Goal: Transaction & Acquisition: Purchase product/service

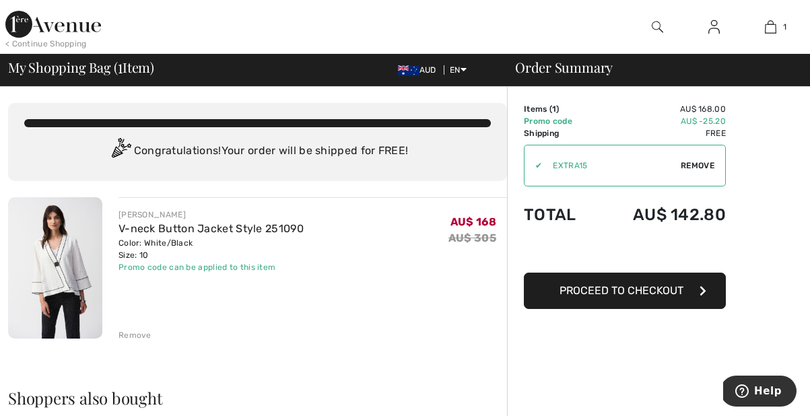
click at [46, 42] on div "< Continue Shopping" at bounding box center [45, 44] width 81 height 12
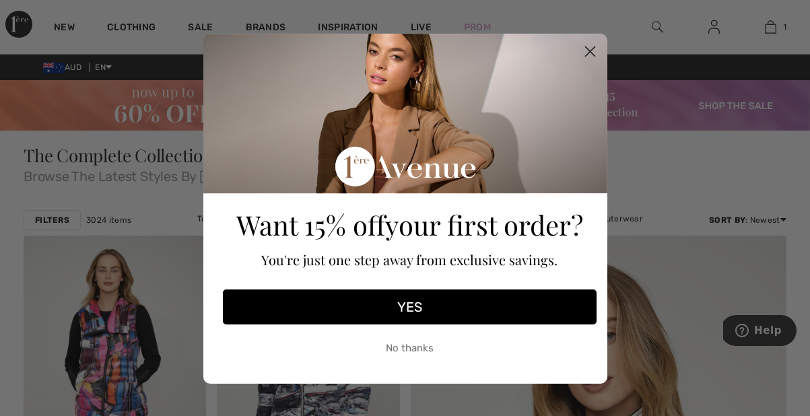
click at [588, 50] on circle "Close dialog" at bounding box center [589, 51] width 22 height 22
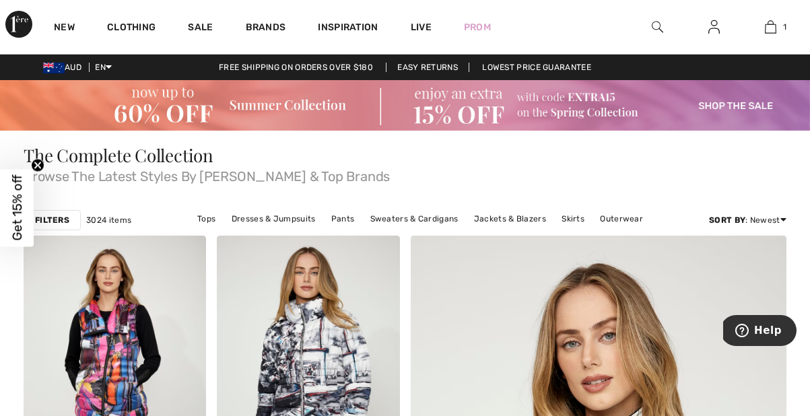
click at [72, 71] on span "AUD" at bounding box center [65, 67] width 44 height 9
click at [57, 65] on img at bounding box center [54, 68] width 22 height 11
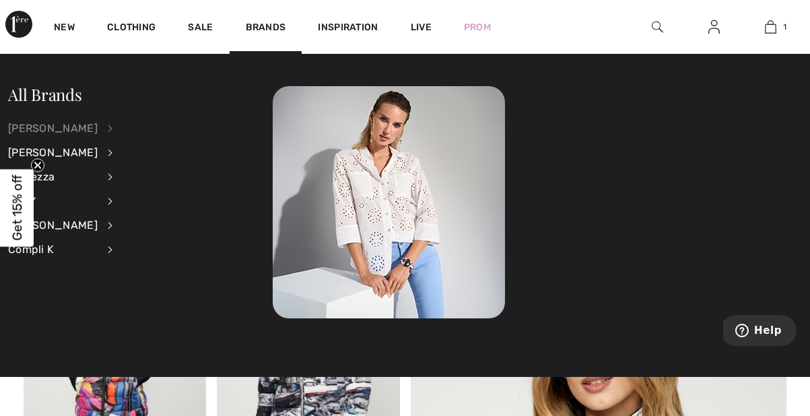
click at [65, 127] on div "[PERSON_NAME]" at bounding box center [53, 128] width 90 height 24
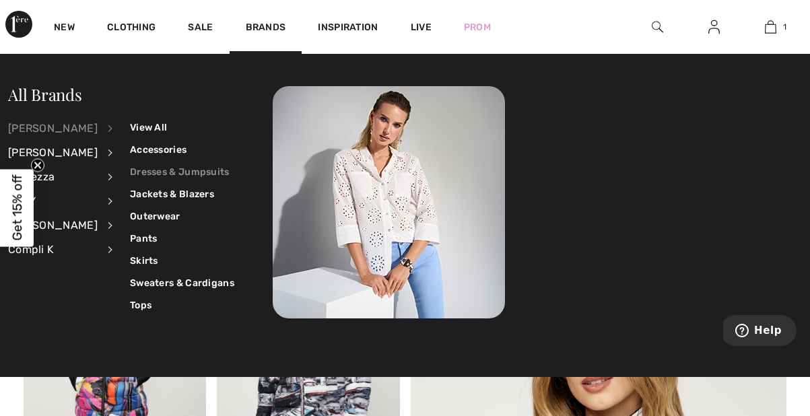
click at [176, 172] on link "Dresses & Jumpsuits" at bounding box center [182, 172] width 104 height 22
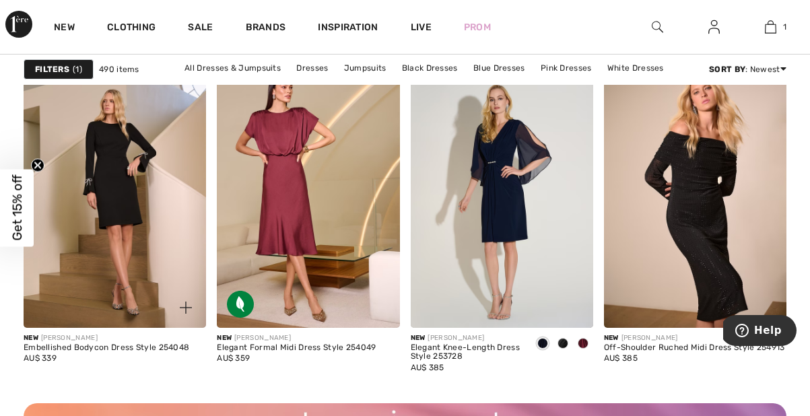
scroll to position [2423, 0]
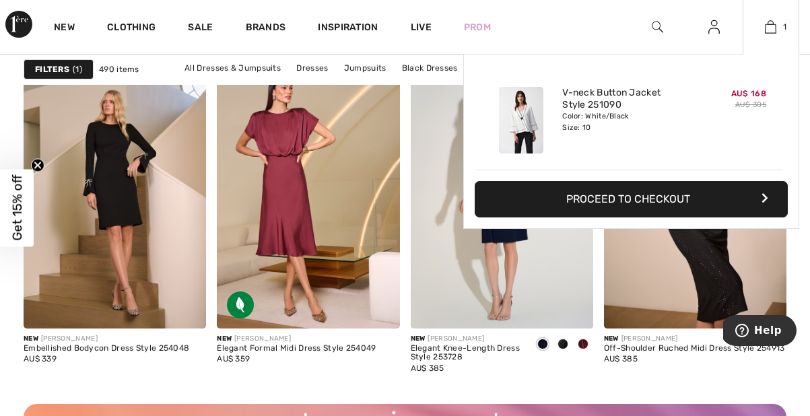
click at [649, 197] on button "Proceed to Checkout" at bounding box center [631, 199] width 313 height 36
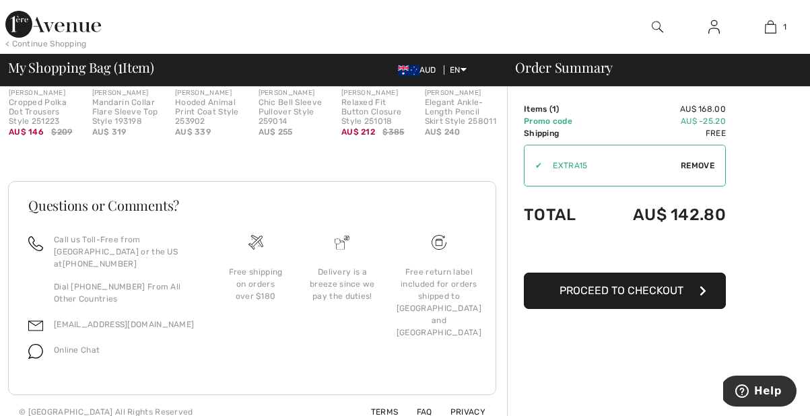
scroll to position [447, 0]
click at [637, 291] on span "Proceed to Checkout" at bounding box center [621, 290] width 124 height 13
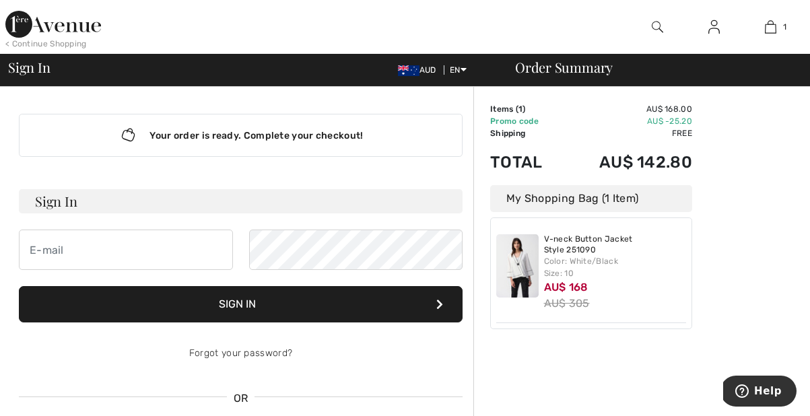
click at [46, 32] on img at bounding box center [53, 24] width 96 height 27
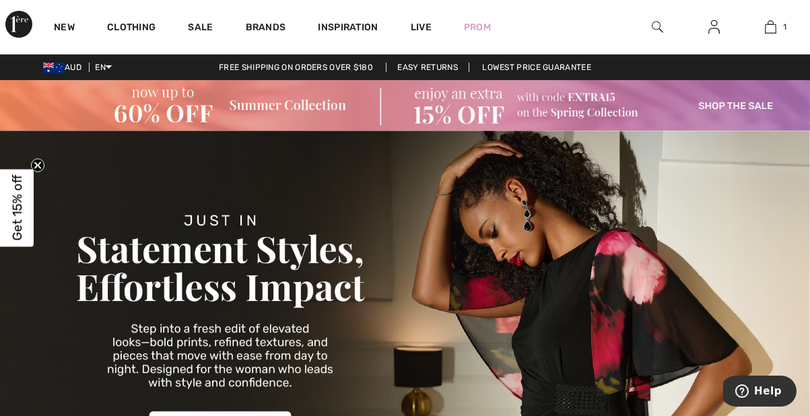
click at [718, 26] on img at bounding box center [713, 27] width 11 height 16
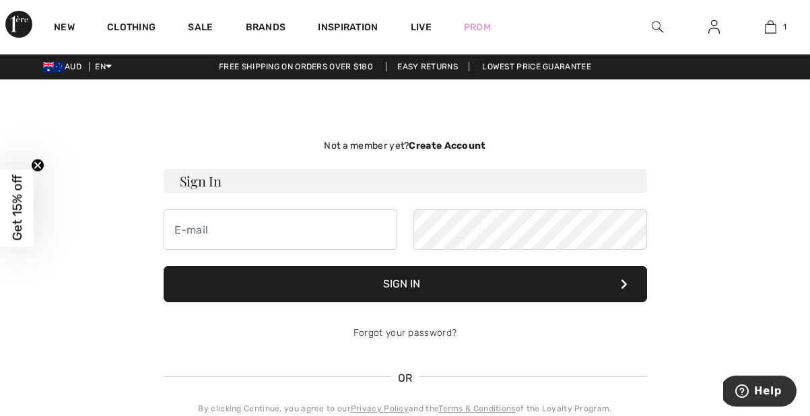
scroll to position [5, 0]
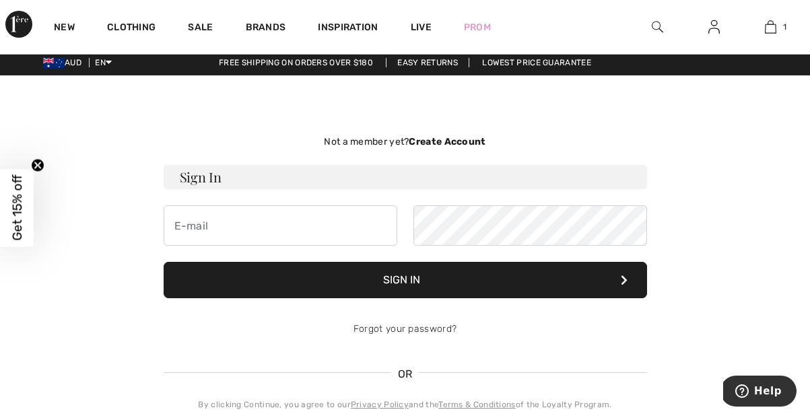
click at [455, 139] on strong "Create Account" at bounding box center [447, 141] width 77 height 11
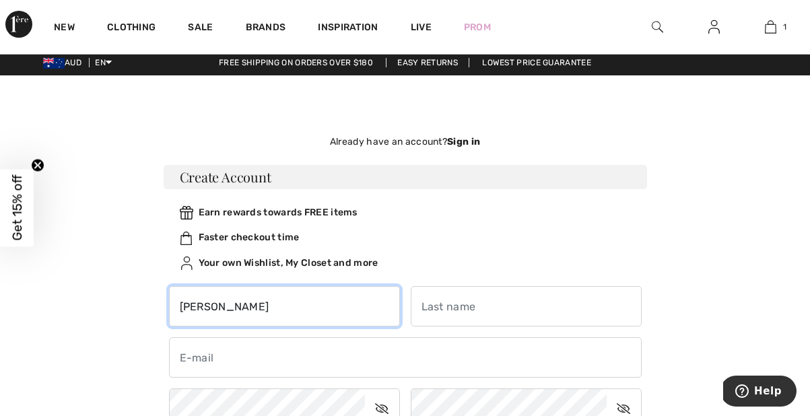
type input "[PERSON_NAME]"
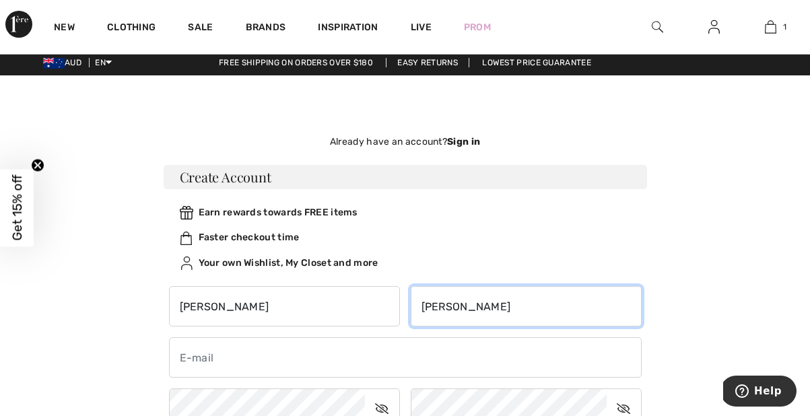
type input "[PERSON_NAME]"
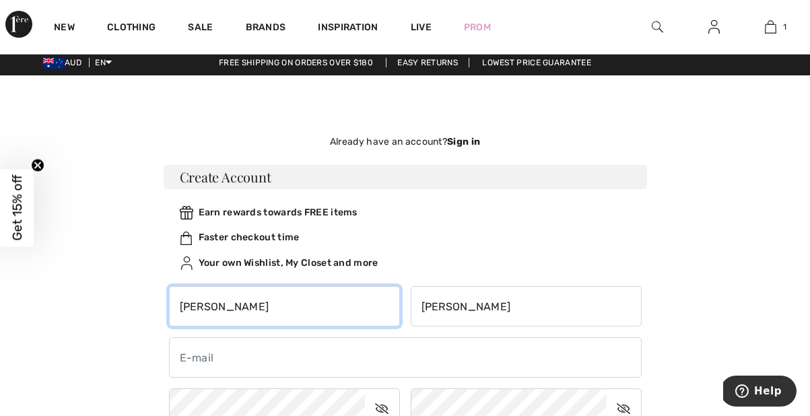
click at [247, 310] on input "Jenine" at bounding box center [284, 306] width 231 height 40
click at [234, 298] on input "Jen" at bounding box center [284, 306] width 231 height 40
type input "Jeni"
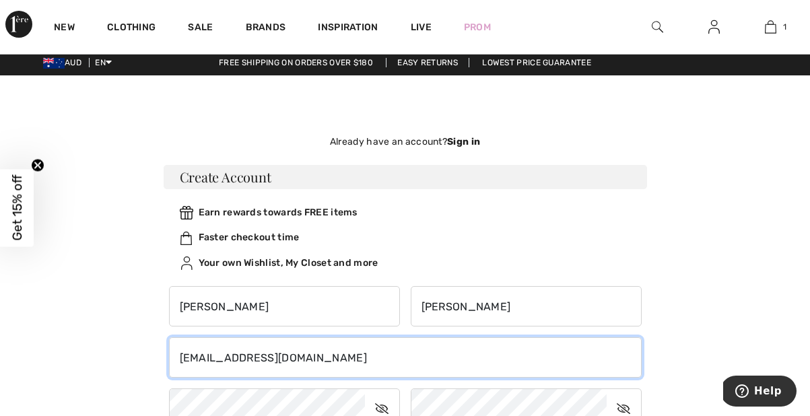
type input "jenijones91@hotmail.co.uk"
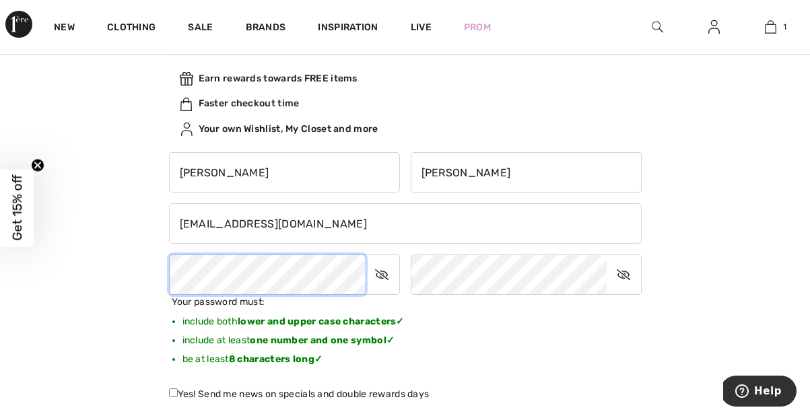
scroll to position [173, 0]
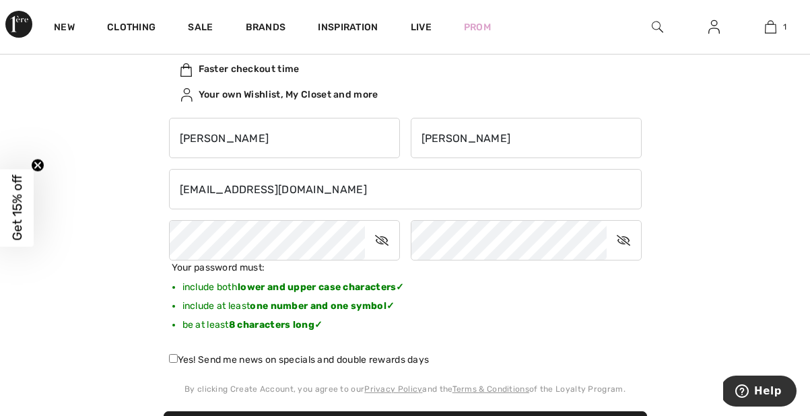
click at [386, 245] on icon at bounding box center [382, 240] width 34 height 31
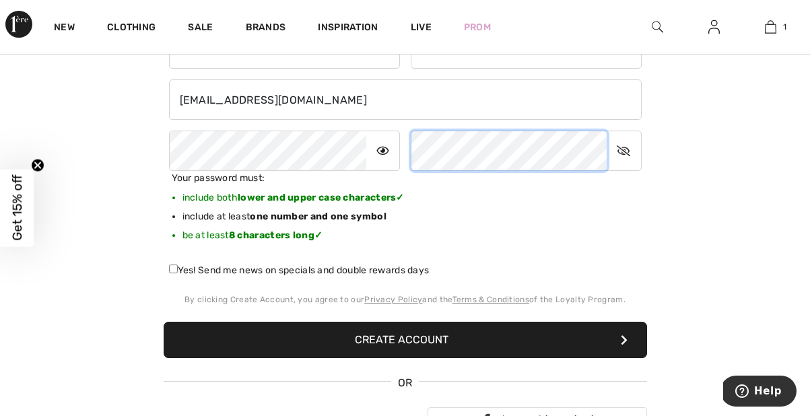
scroll to position [264, 0]
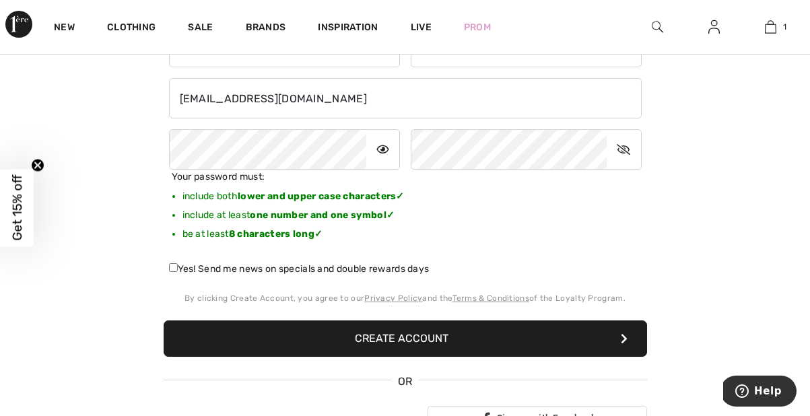
click at [281, 267] on label "Yes! Send me news on specials and double rewards days" at bounding box center [299, 269] width 260 height 14
click at [178, 267] on input "Yes! Send me news on specials and double rewards days" at bounding box center [173, 267] width 9 height 9
checkbox input "true"
click at [441, 342] on button "Create Account" at bounding box center [405, 338] width 483 height 36
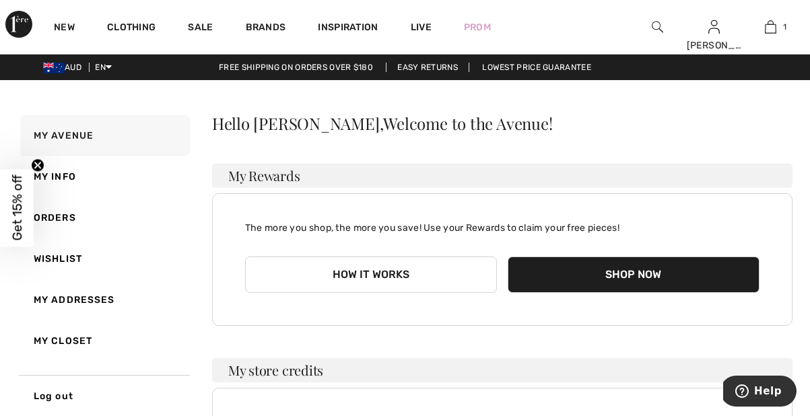
click at [13, 203] on span "Get 15% off" at bounding box center [16, 208] width 15 height 66
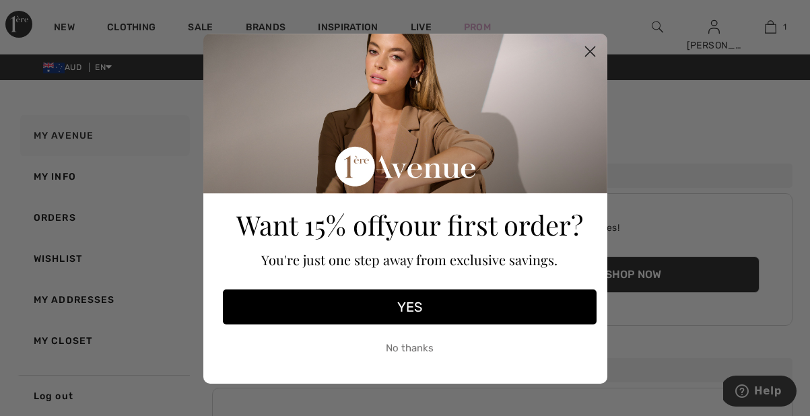
click at [413, 305] on button "YES" at bounding box center [410, 306] width 374 height 35
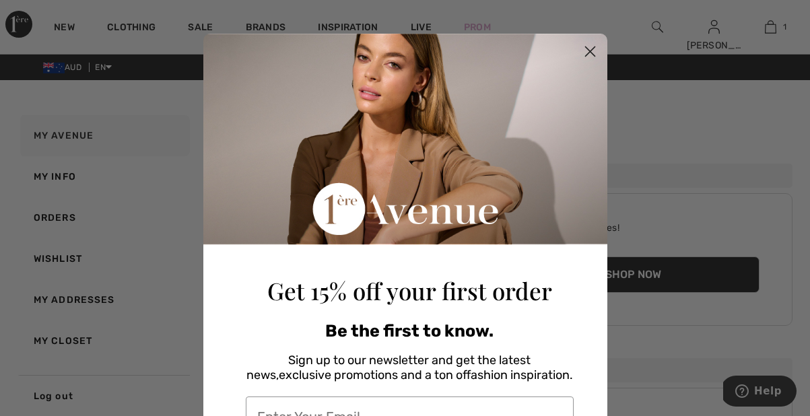
click at [589, 50] on circle "Close dialog" at bounding box center [589, 51] width 22 height 22
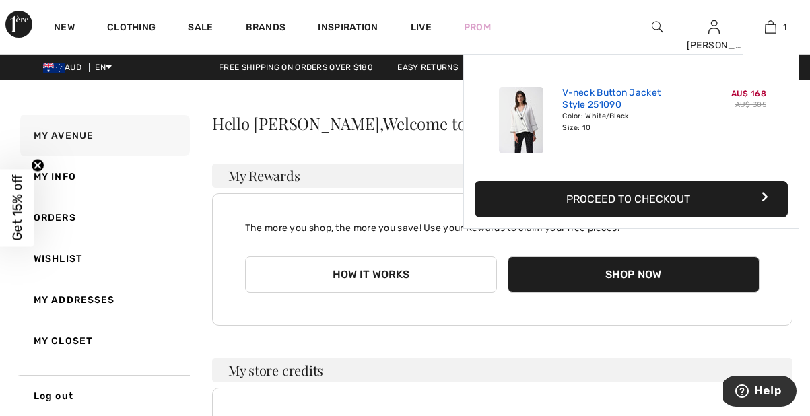
click at [629, 104] on link "V-neck Button Jacket Style 251090" at bounding box center [628, 99] width 133 height 24
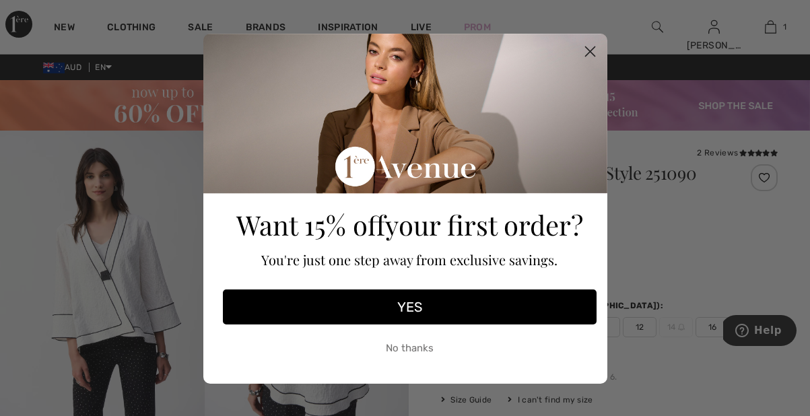
click at [588, 53] on icon "Close dialog" at bounding box center [589, 51] width 9 height 9
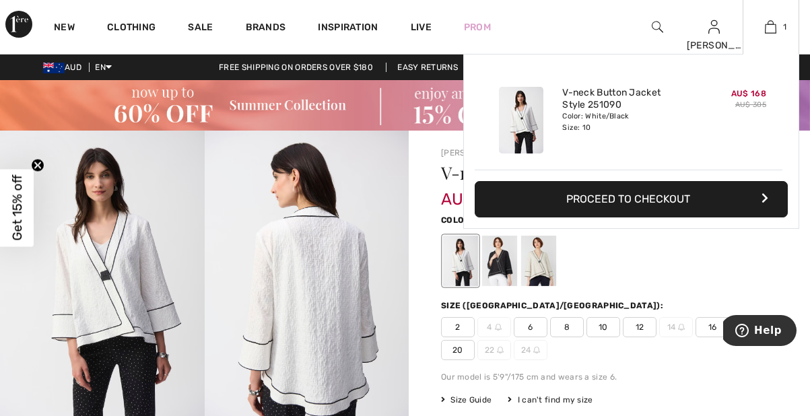
click at [679, 195] on button "Proceed to Checkout" at bounding box center [631, 199] width 313 height 36
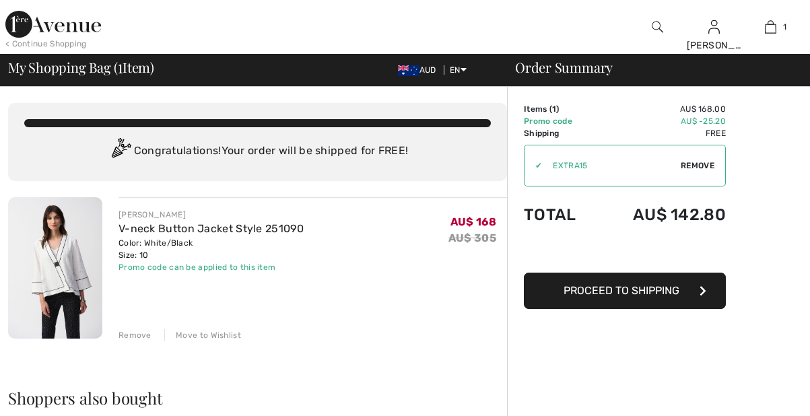
click at [630, 295] on span "Proceed to Shipping" at bounding box center [621, 290] width 116 height 13
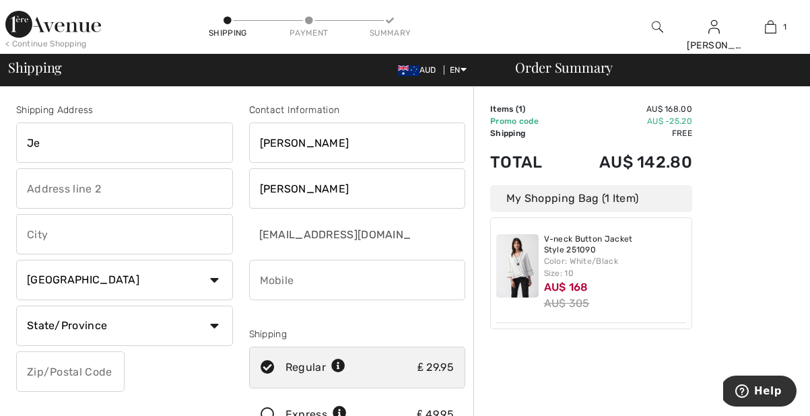
type input "J"
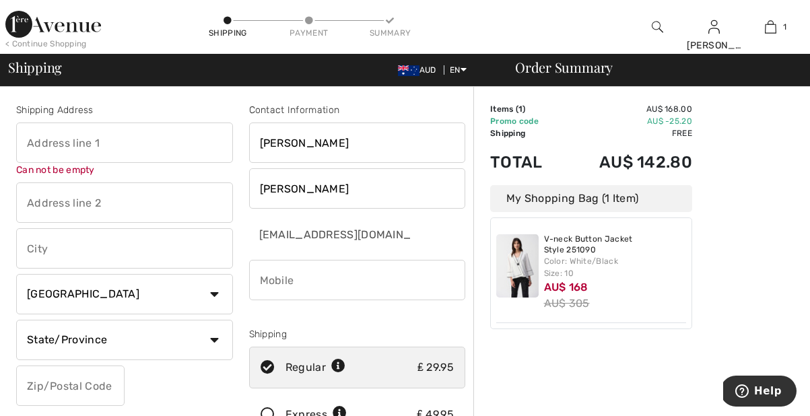
select select "GB"
click at [108, 127] on input "text" at bounding box center [124, 143] width 217 height 40
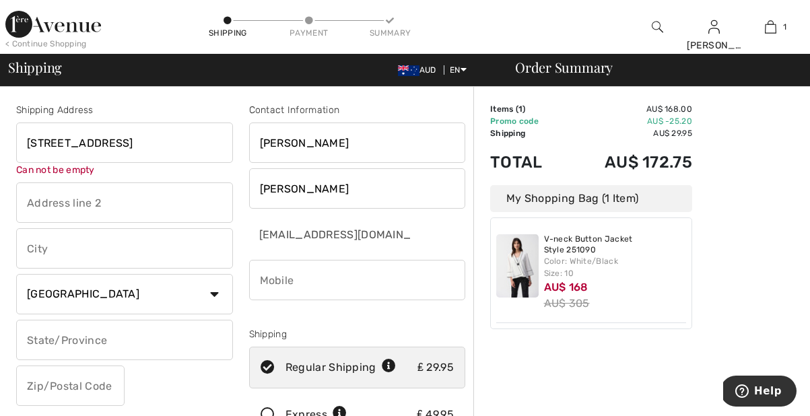
type input "4 Millmount Village Gate"
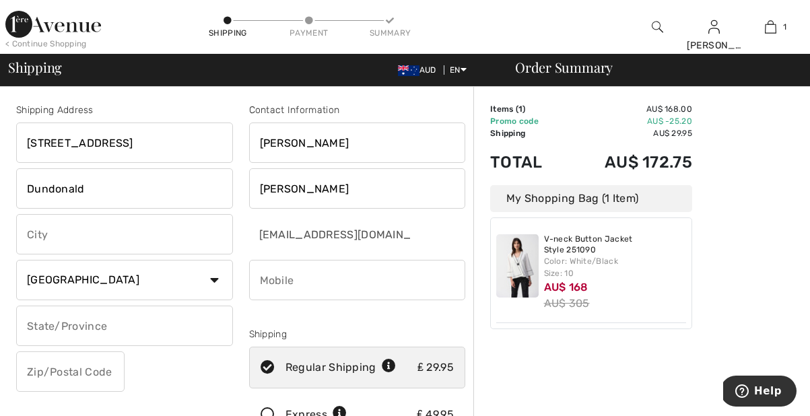
type input "Dundonald"
type input "Belfast"
type input "BT161AY"
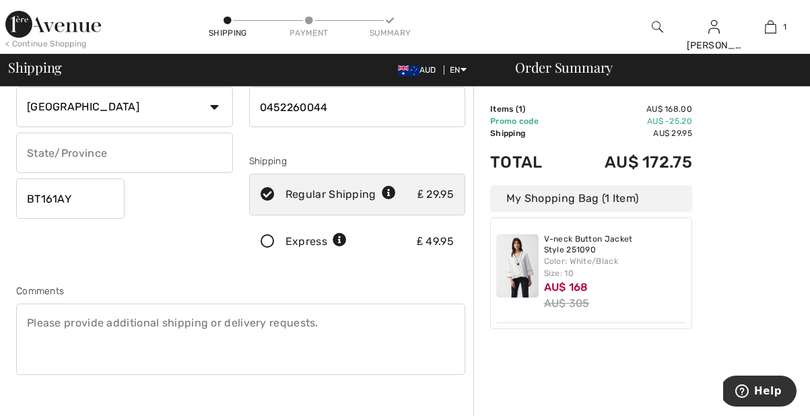
scroll to position [199, 0]
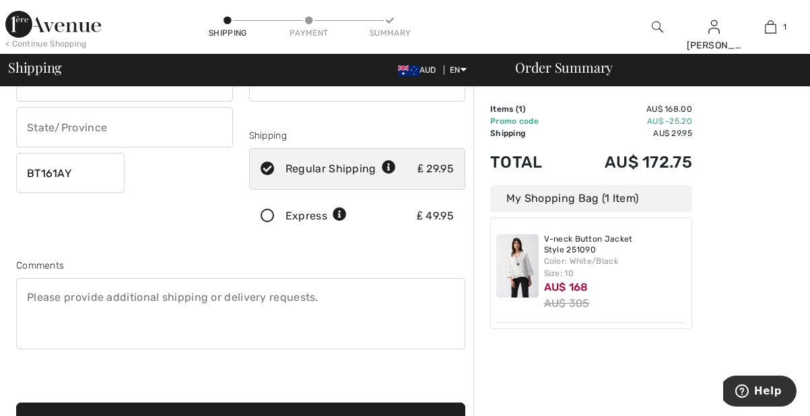
type input "0452260044"
click at [256, 307] on textarea at bounding box center [240, 313] width 449 height 71
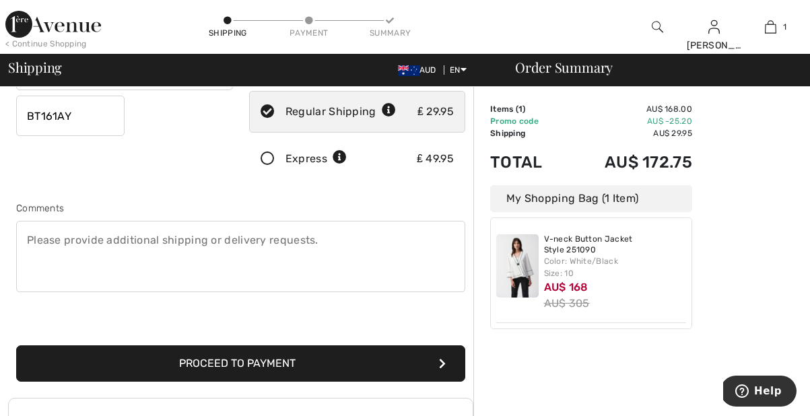
scroll to position [270, 0]
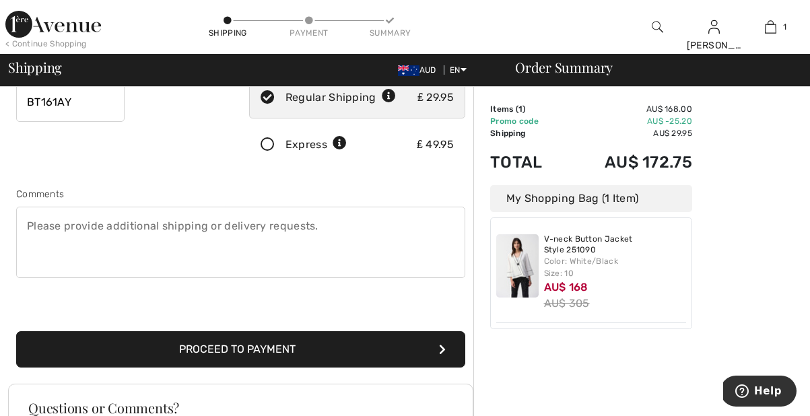
click at [293, 348] on button "Proceed to Payment" at bounding box center [240, 349] width 449 height 36
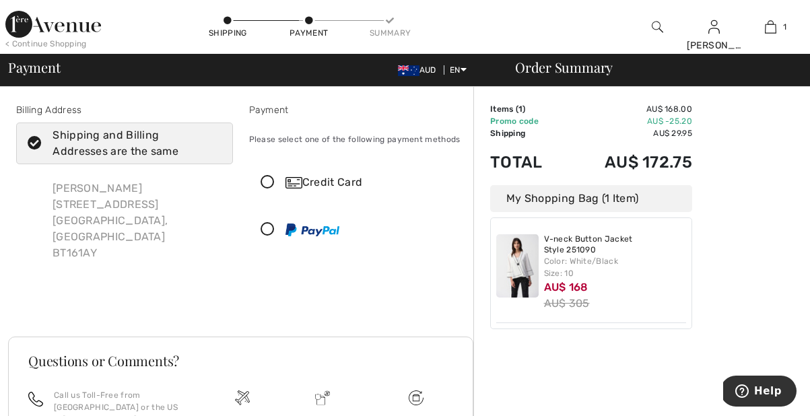
click at [32, 138] on icon at bounding box center [35, 144] width 36 height 14
click at [213, 138] on input "Shipping and Billing Addresses are the same" at bounding box center [217, 143] width 9 height 40
checkbox input "false"
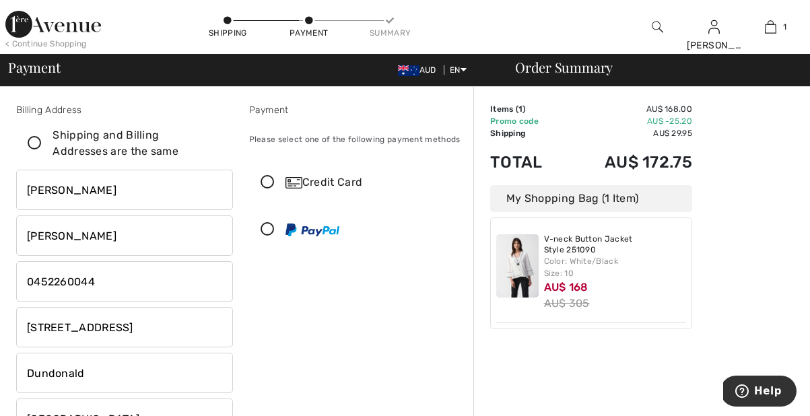
type input "[PERSON_NAME]"
drag, startPoint x: 137, startPoint y: 291, endPoint x: -11, endPoint y: 267, distance: 149.9
type input "07715331717"
type input "35 Millmount Village Gardens"
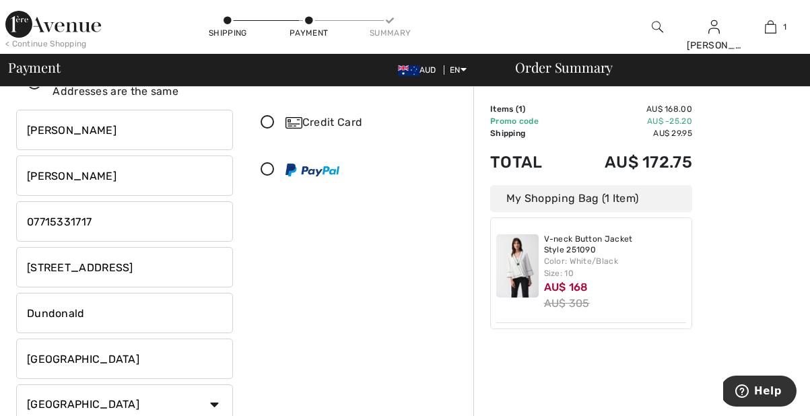
scroll to position [44, 0]
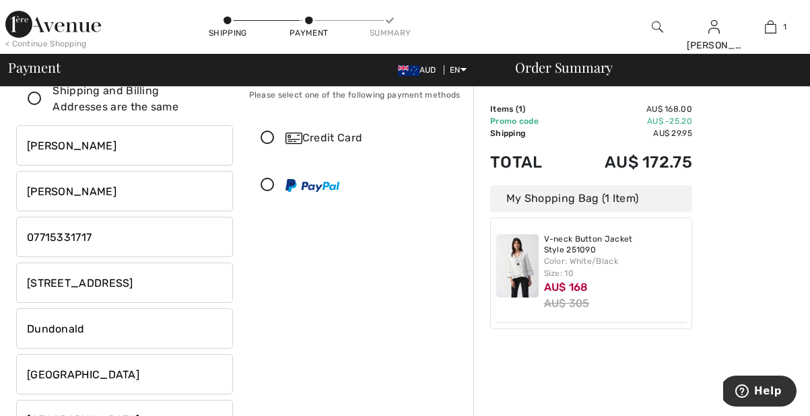
type input "BT161BH"
click at [268, 139] on icon at bounding box center [268, 138] width 36 height 14
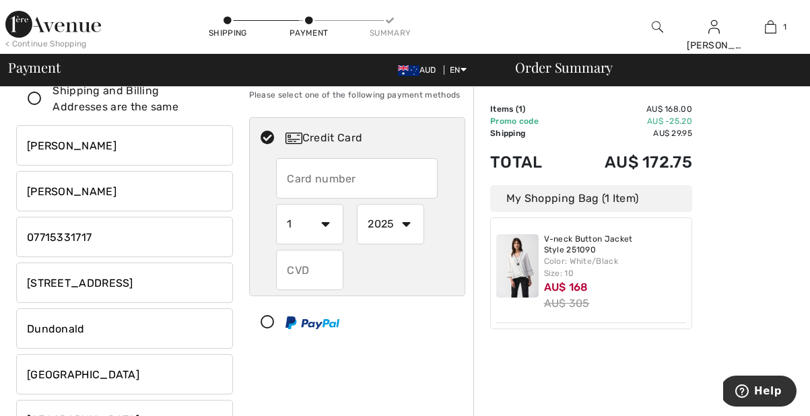
click at [343, 183] on input "text" at bounding box center [357, 178] width 162 height 40
type input "5373100134823893"
select select "8"
select select "2028"
click at [333, 274] on input "text" at bounding box center [309, 270] width 67 height 40
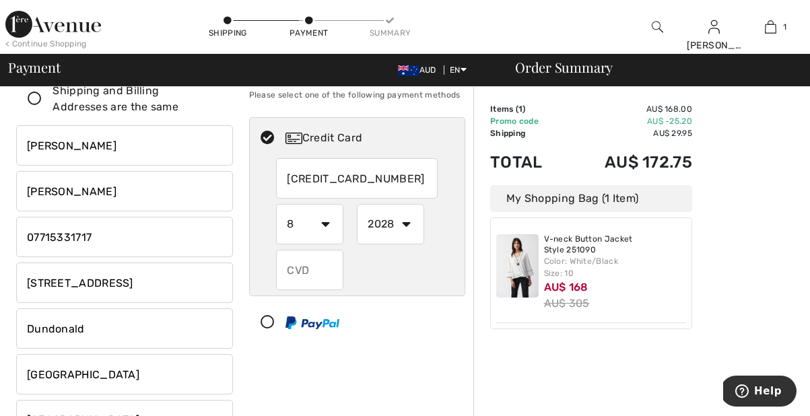
click at [314, 265] on input "text" at bounding box center [309, 270] width 67 height 40
click at [335, 269] on input "text" at bounding box center [309, 270] width 67 height 40
type input "258"
click at [400, 320] on div at bounding box center [352, 322] width 205 height 40
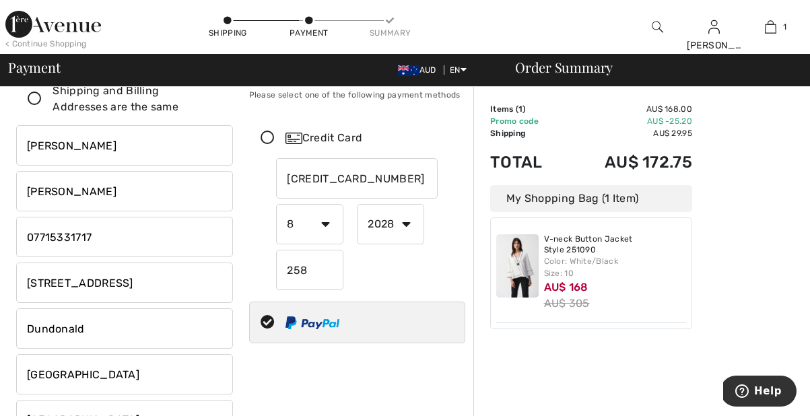
select select "1"
select select "2025"
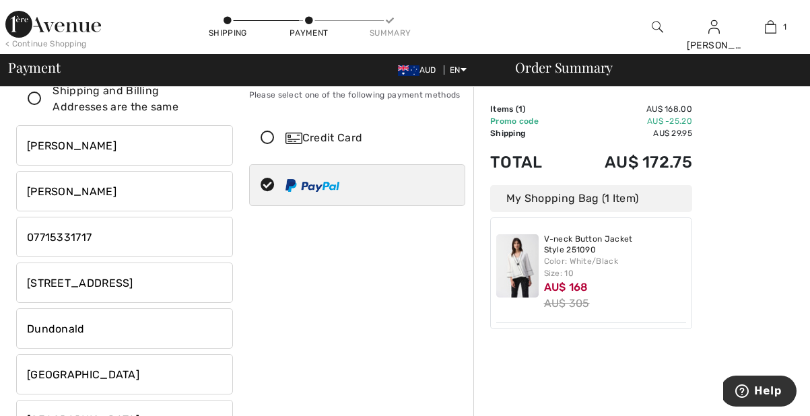
click at [313, 133] on div "Credit Card" at bounding box center [370, 138] width 170 height 16
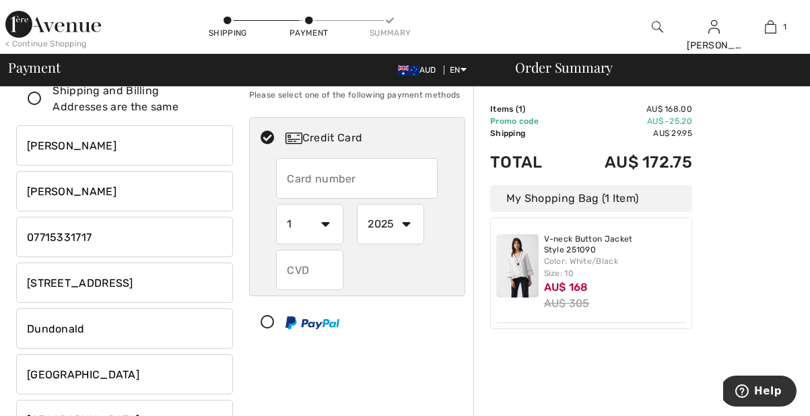
click at [429, 188] on input "text" at bounding box center [357, 178] width 162 height 40
click at [429, 179] on input "text" at bounding box center [357, 178] width 162 height 40
type input "5373100134823893"
click at [408, 181] on input "5373100134823893" at bounding box center [357, 178] width 162 height 40
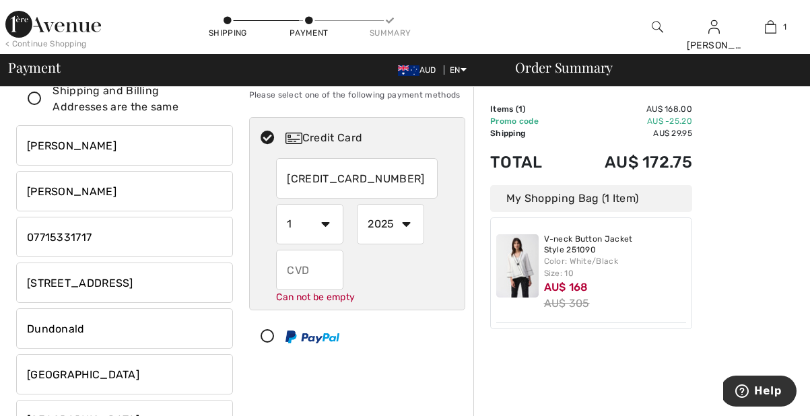
click at [427, 178] on input "5373100134823893" at bounding box center [357, 178] width 162 height 40
type input "5373100134823893"
select select "8"
select select "2028"
click at [303, 265] on input "text" at bounding box center [309, 270] width 67 height 40
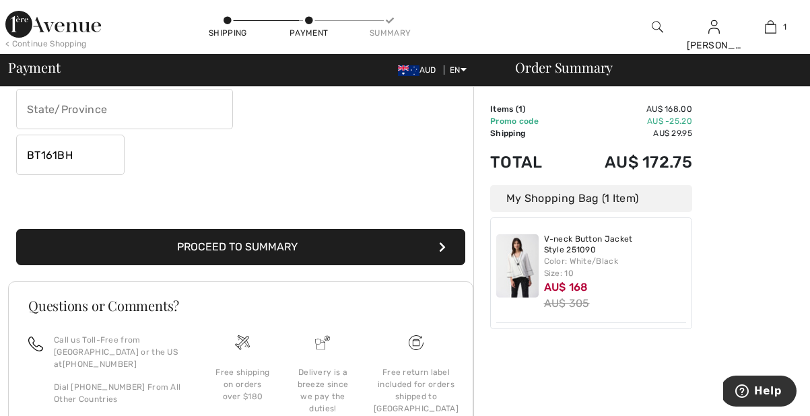
scroll to position [405, 0]
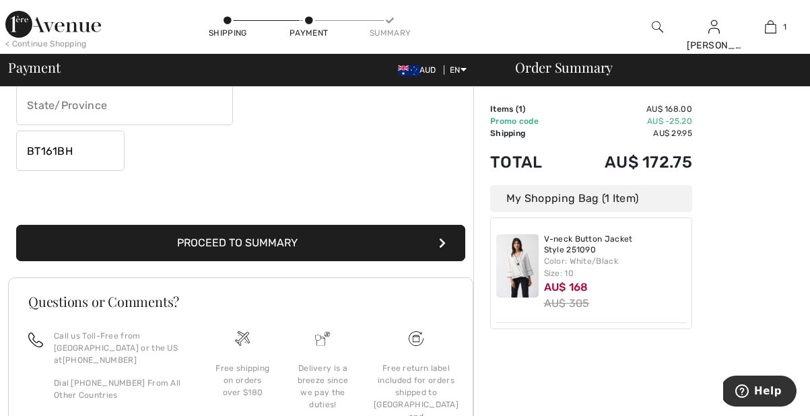
type input "258"
click at [256, 242] on button "Proceed to Summary" at bounding box center [240, 243] width 449 height 36
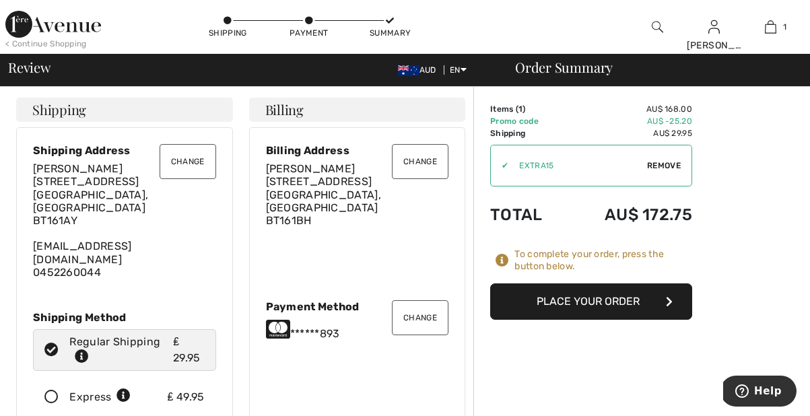
click at [616, 304] on button "Place Your Order" at bounding box center [591, 301] width 202 height 36
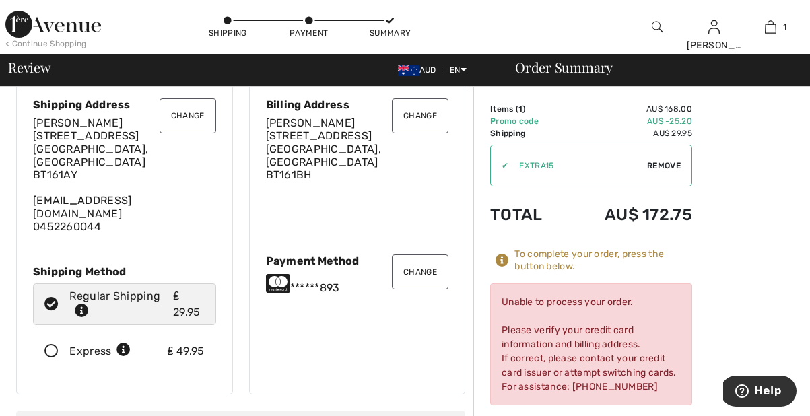
scroll to position [64, 0]
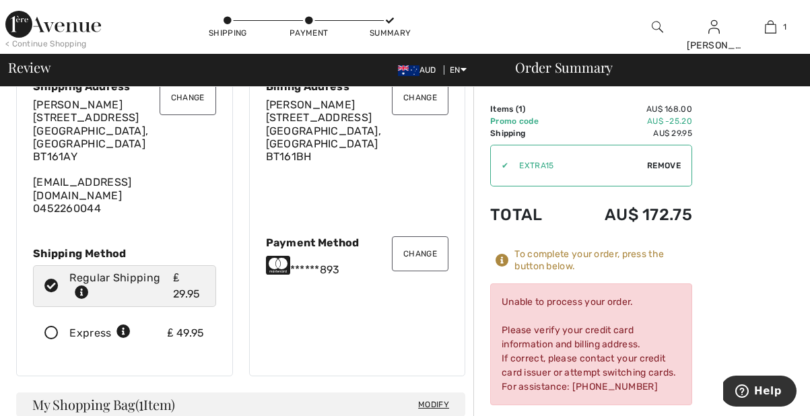
click at [499, 260] on icon at bounding box center [501, 260] width 13 height 13
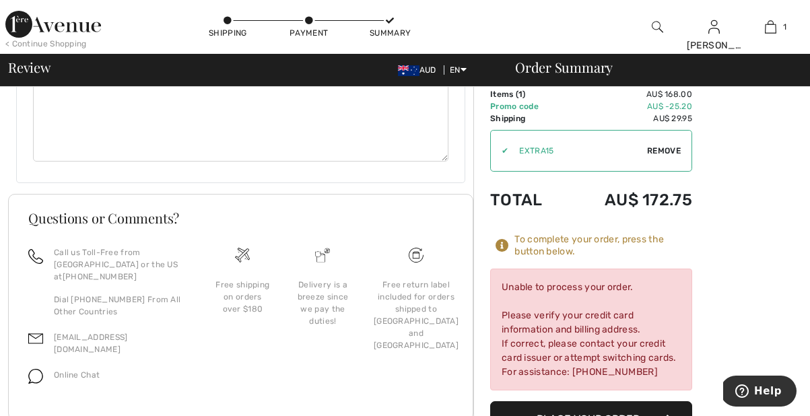
scroll to position [566, 0]
click at [623, 402] on button "Place Your Order" at bounding box center [591, 420] width 202 height 36
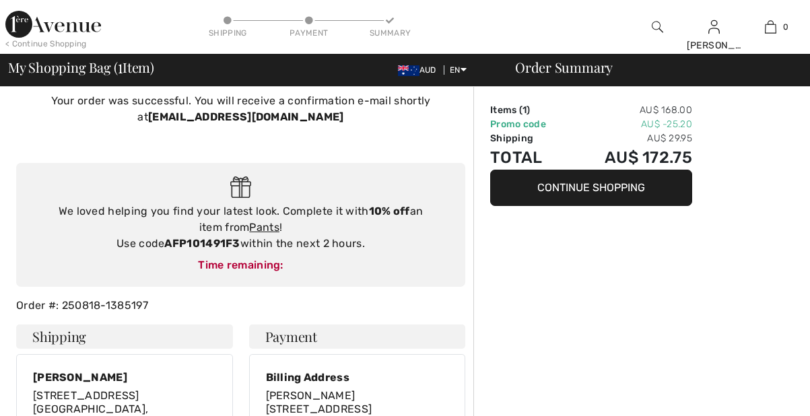
checkbox input "true"
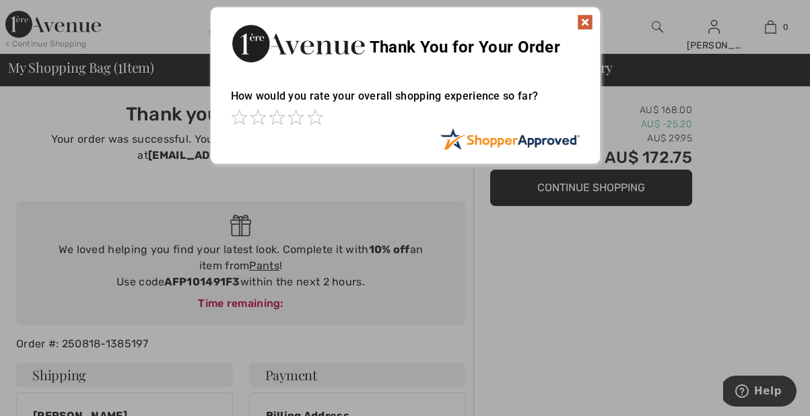
click at [586, 21] on img at bounding box center [585, 22] width 16 height 16
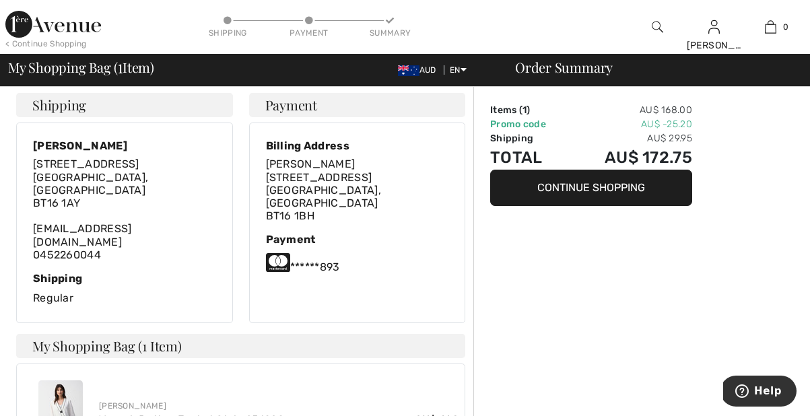
scroll to position [280, 0]
